Goal: Communication & Community: Answer question/provide support

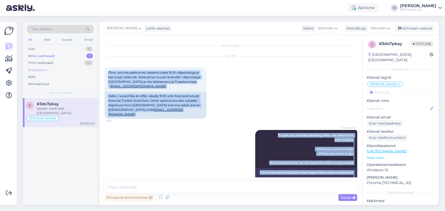
scroll to position [1, 0]
click at [65, 56] on div "Minu vestlused 1" at bounding box center [60, 56] width 67 height 7
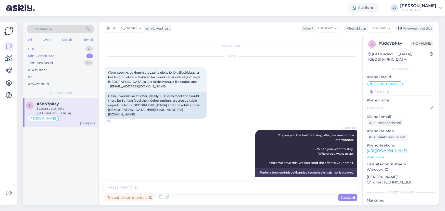
click at [66, 119] on div "[PERSON_NAME]" at bounding box center [60, 119] width 69 height 6
click at [160, 199] on icon at bounding box center [161, 198] width 6 height 8
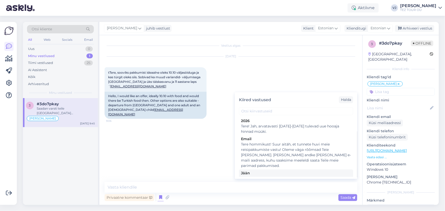
click at [291, 176] on div "Tere! Pakkumine saadetud Teie meilile. Jään ootama Teie valikut ja broneerimiss…" at bounding box center [296, 181] width 110 height 11
type textarea "Tere! Pakkumine saadetud Teie meilile. Jään ootama Teie valikut ja broneerimiss…"
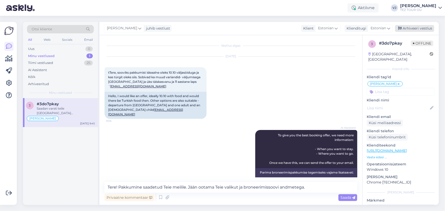
click at [418, 28] on div "Arhiveeri vestlus" at bounding box center [414, 28] width 39 height 7
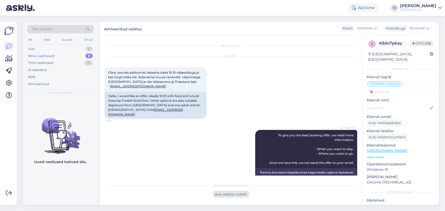
click at [229, 197] on div "Ava vestlus uuesti" at bounding box center [231, 194] width 36 height 7
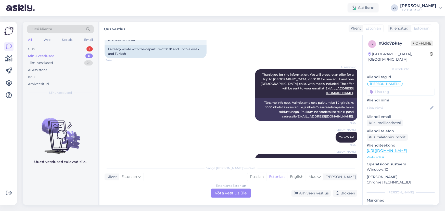
scroll to position [189, 0]
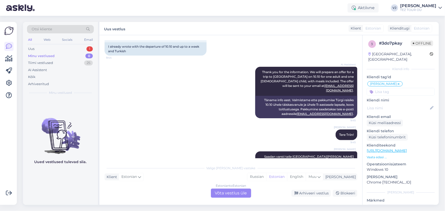
click at [235, 192] on div "Estonian to Estonian Võta vestlus üle" at bounding box center [231, 193] width 40 height 9
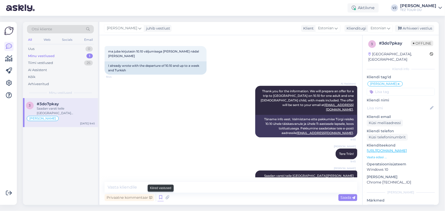
click at [159, 196] on icon at bounding box center [161, 198] width 6 height 8
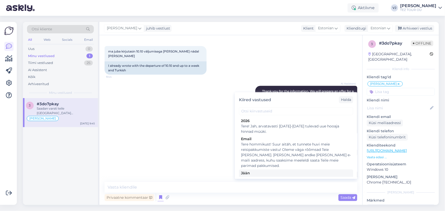
click at [264, 176] on div "Tere! Pakkumine saadetud Teie meilile. Jään ootama Teie valikut ja broneerimiss…" at bounding box center [296, 181] width 110 height 11
type textarea "Tere! Pakkumine saadetud Teie meilile. Jään ootama Teie valikut ja broneerimiss…"
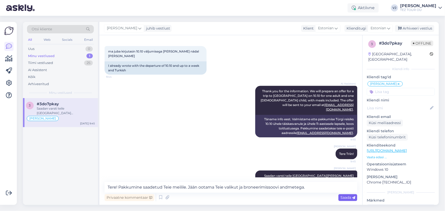
click at [345, 200] on span "Saada" at bounding box center [348, 198] width 15 height 5
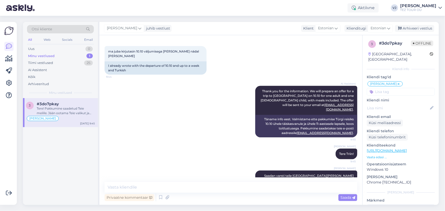
scroll to position [196, 0]
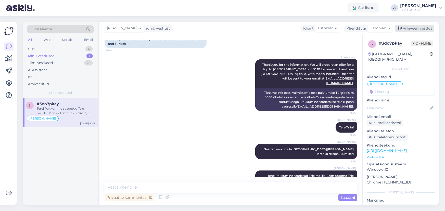
click at [428, 27] on div "Arhiveeri vestlus" at bounding box center [414, 28] width 39 height 7
